Goal: Complete application form

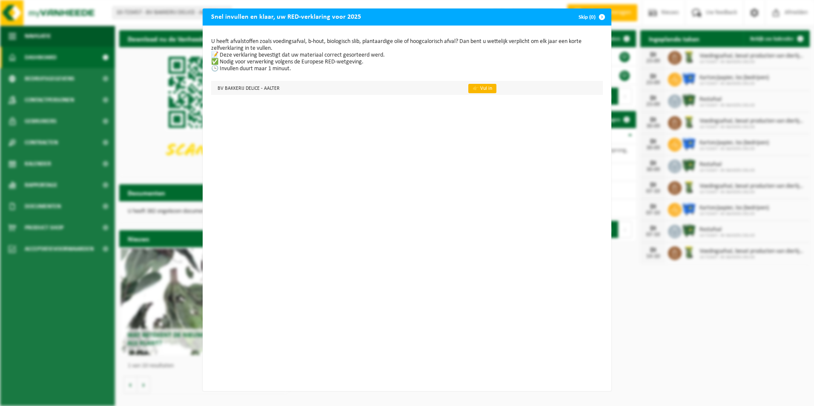
click at [472, 88] on link "👉 Vul in" at bounding box center [483, 88] width 28 height 9
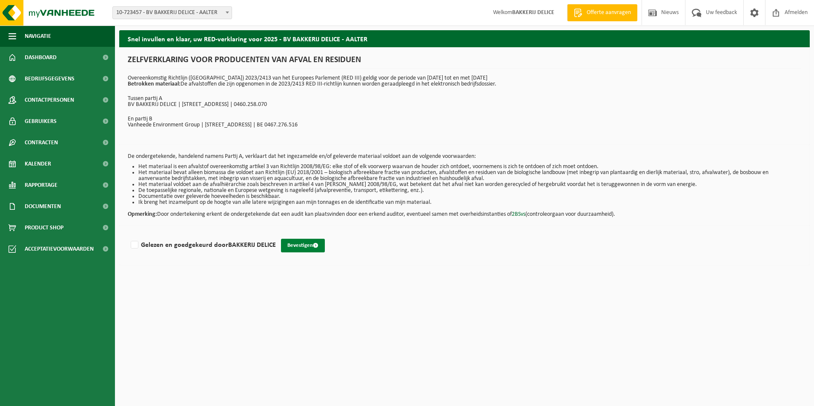
click at [308, 244] on button "Bevestigen" at bounding box center [303, 246] width 44 height 14
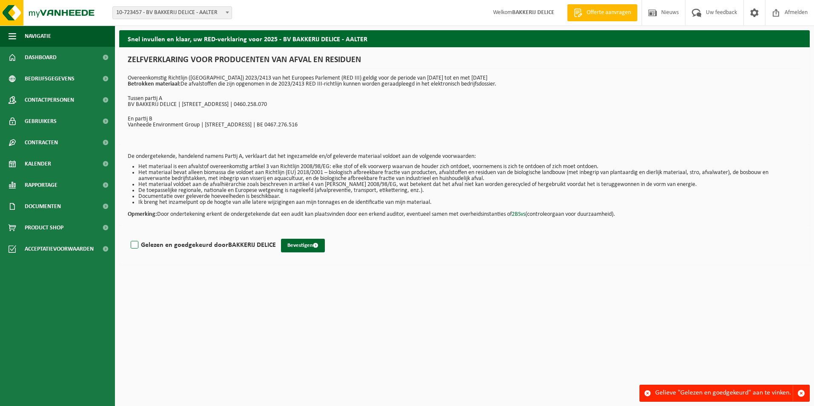
click at [132, 245] on label "Gelezen en goedgekeurd door BAKKERIJ DELICE" at bounding box center [202, 245] width 147 height 13
click at [276, 235] on input "Gelezen en goedgekeurd door BAKKERIJ DELICE" at bounding box center [276, 234] width 0 height 0
checkbox input "true"
click at [295, 246] on button "Bevestigen" at bounding box center [303, 246] width 44 height 14
